Goal: Navigation & Orientation: Find specific page/section

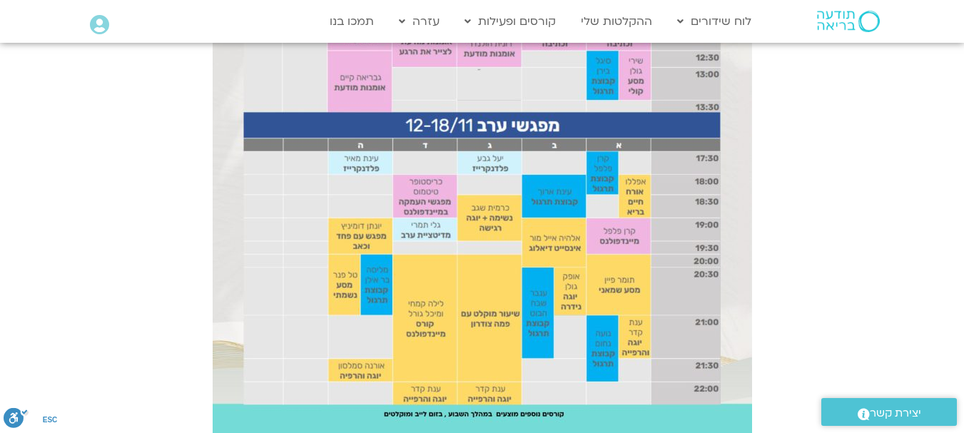
scroll to position [1187, 0]
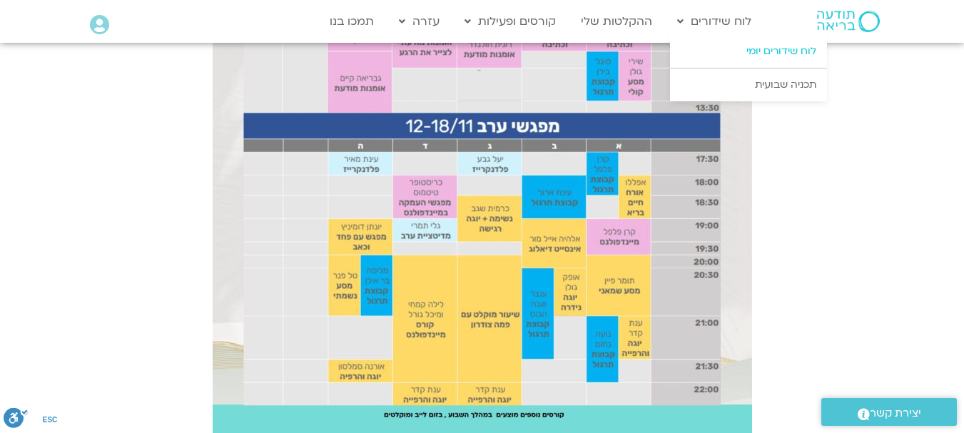
click at [739, 53] on link "לוח שידורים יומי" at bounding box center [748, 51] width 157 height 33
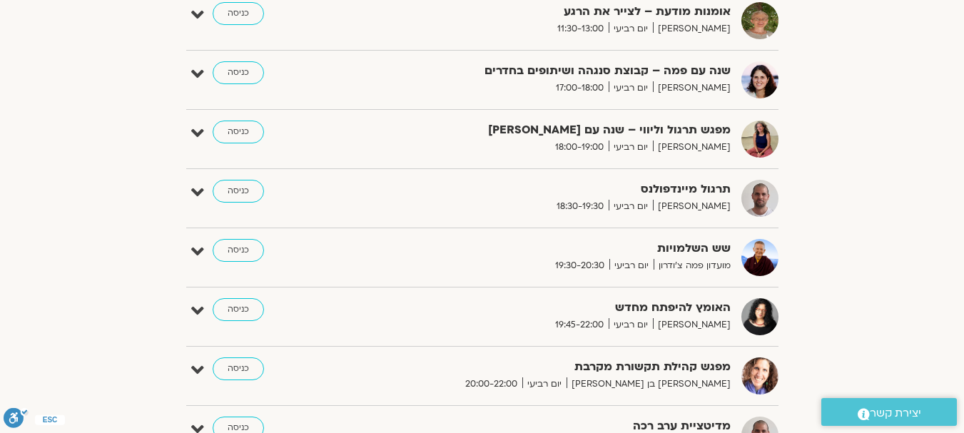
scroll to position [1142, 0]
